Goal: Find contact information

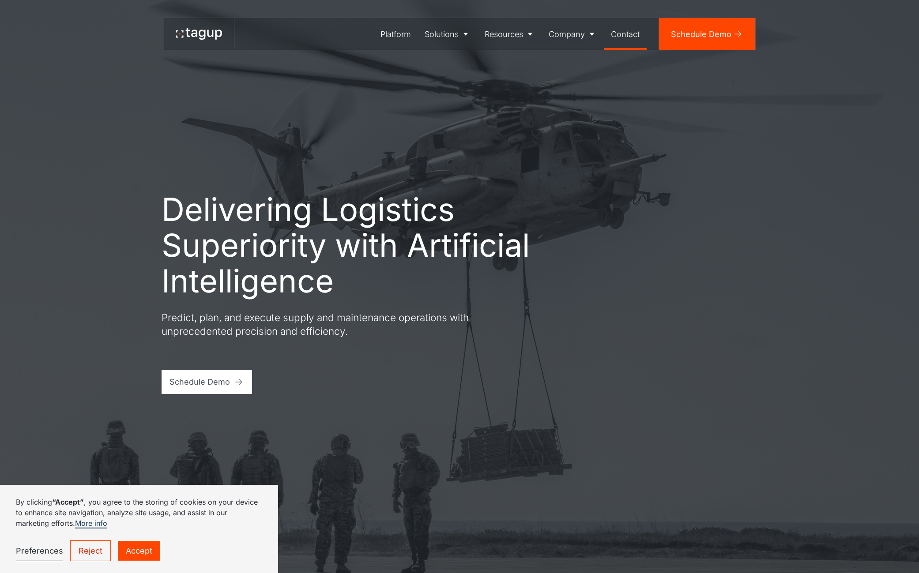
click at [638, 31] on div "Contact" at bounding box center [625, 34] width 29 height 12
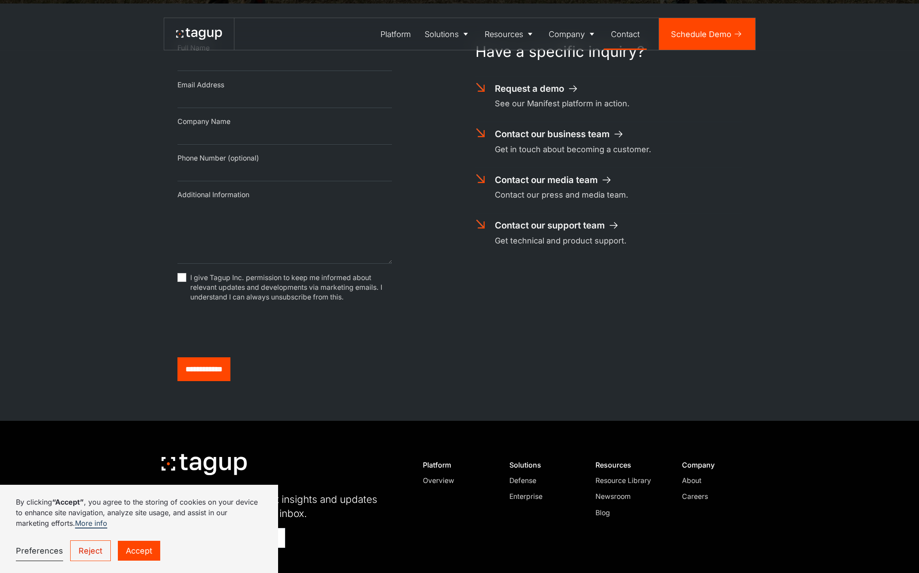
scroll to position [494, 0]
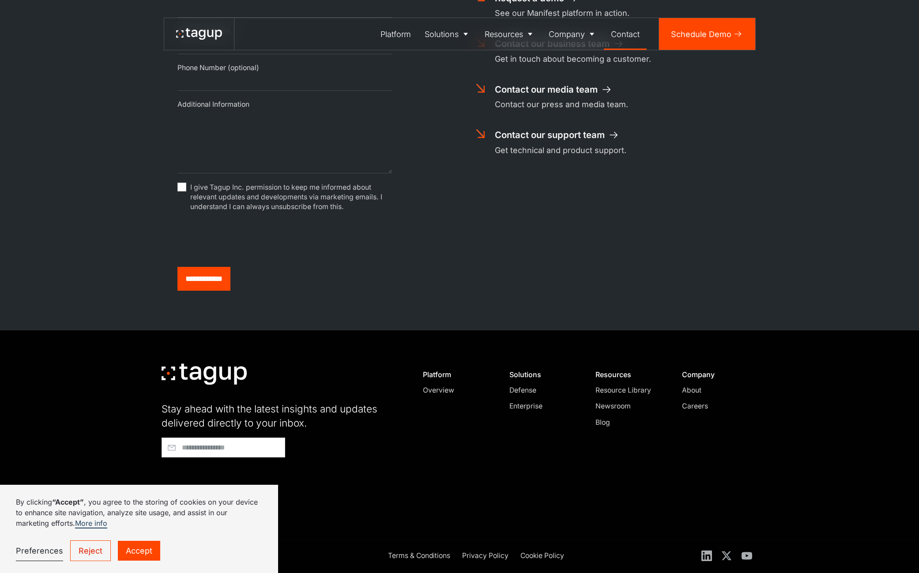
click at [693, 392] on div "About" at bounding box center [716, 390] width 68 height 11
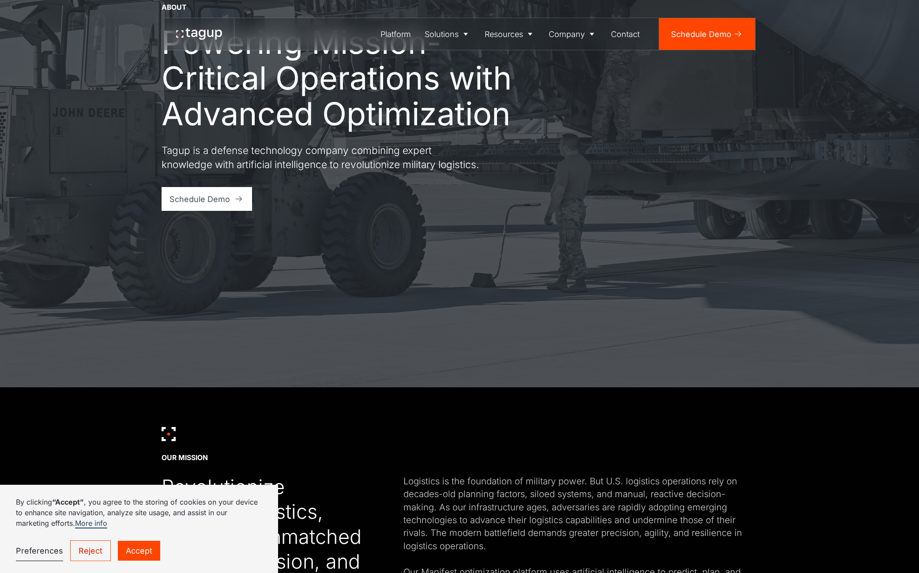
scroll to position [177, 0]
